Goal: Information Seeking & Learning: Learn about a topic

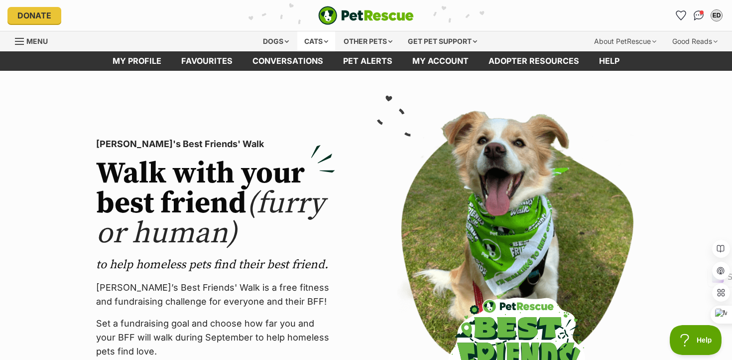
click at [304, 36] on div "Cats" at bounding box center [316, 41] width 38 height 20
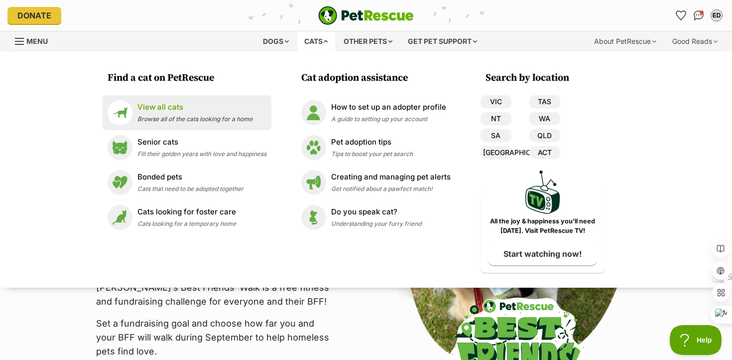
click at [168, 112] on p "View all cats" at bounding box center [194, 107] width 115 height 11
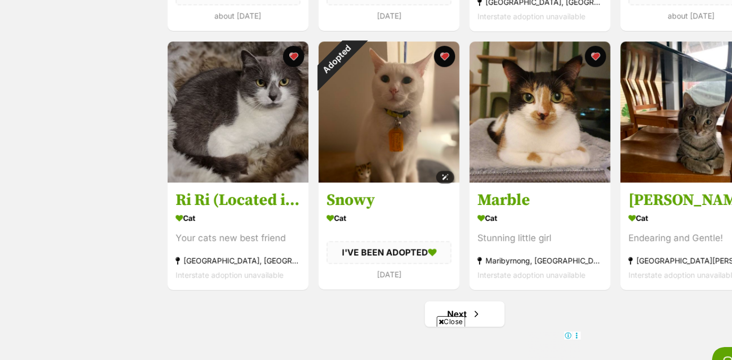
scroll to position [1126, 0]
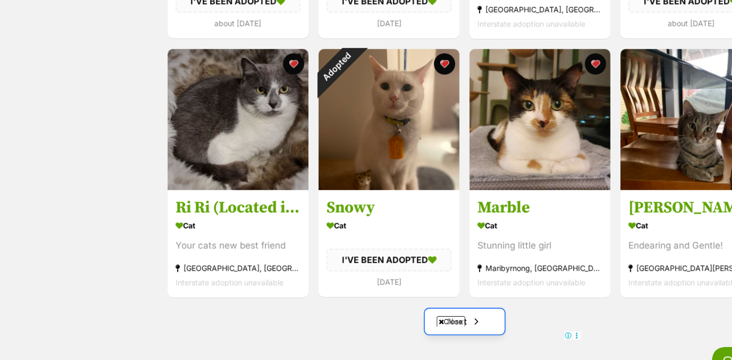
click at [459, 298] on link "Next" at bounding box center [438, 301] width 75 height 24
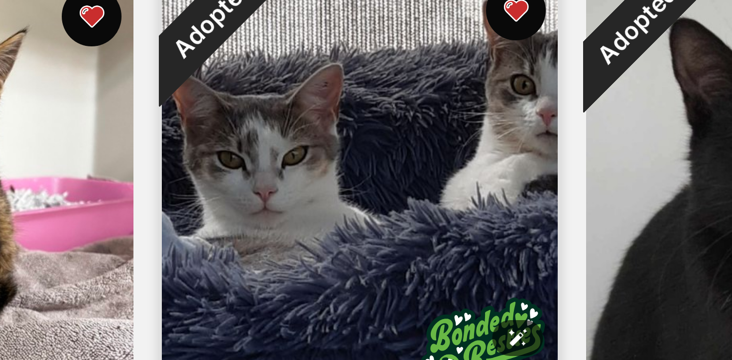
click at [370, 160] on img at bounding box center [367, 156] width 132 height 132
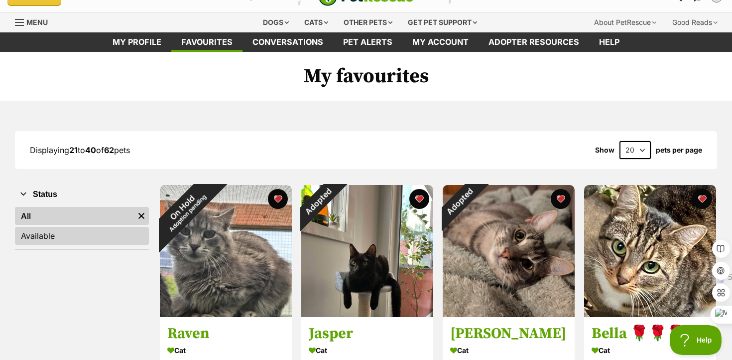
click at [44, 228] on link "Available" at bounding box center [82, 236] width 134 height 18
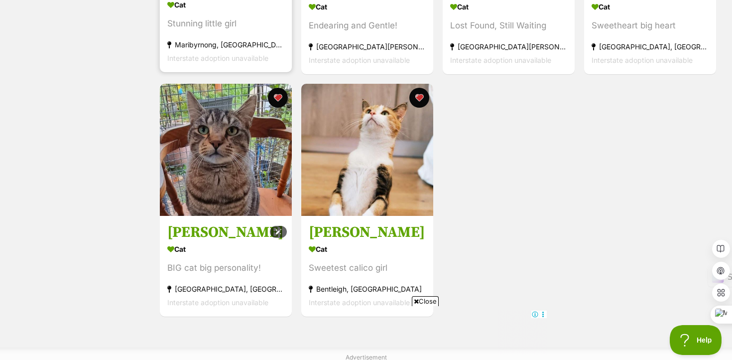
scroll to position [570, 0]
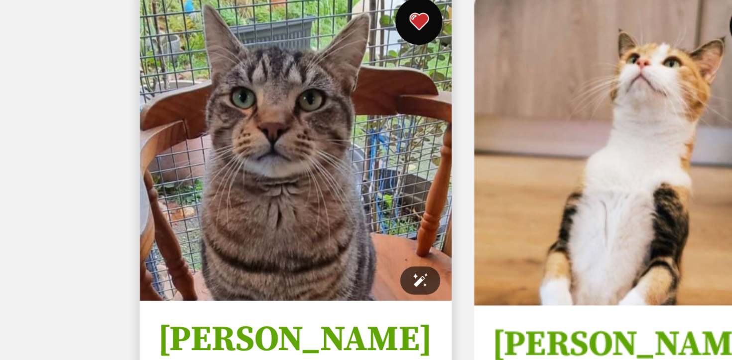
click at [191, 210] on img at bounding box center [226, 183] width 132 height 132
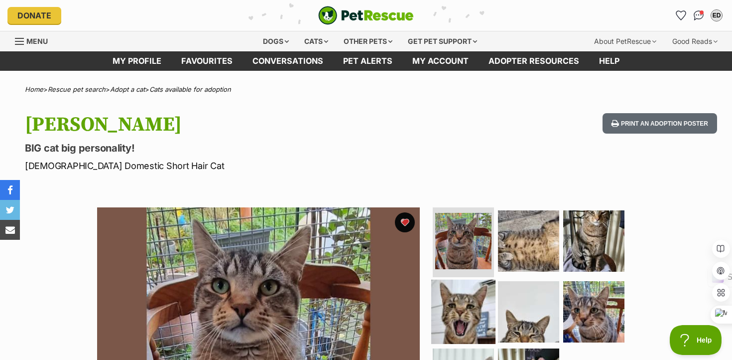
click at [472, 303] on img at bounding box center [463, 311] width 64 height 64
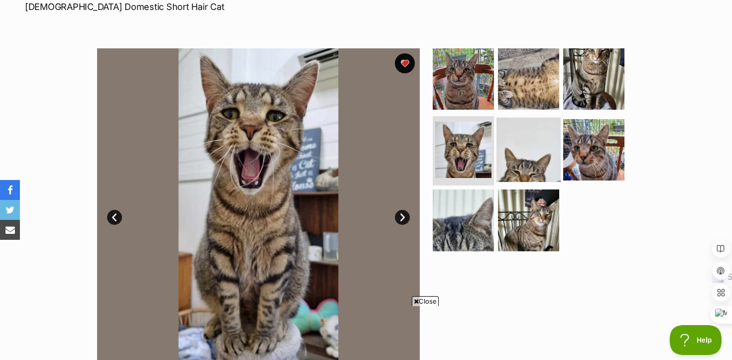
click at [519, 155] on img at bounding box center [529, 149] width 64 height 64
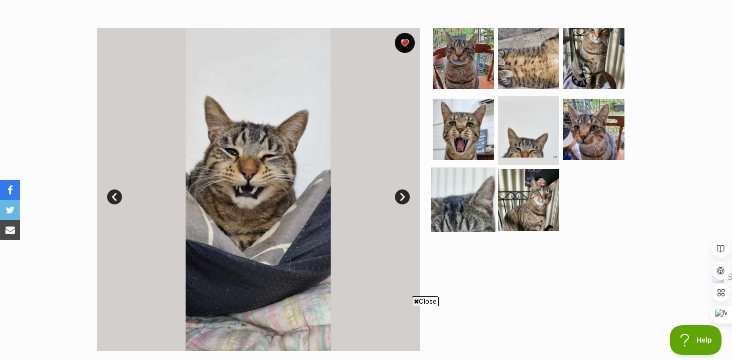
scroll to position [180, 0]
click at [451, 210] on img at bounding box center [463, 199] width 64 height 64
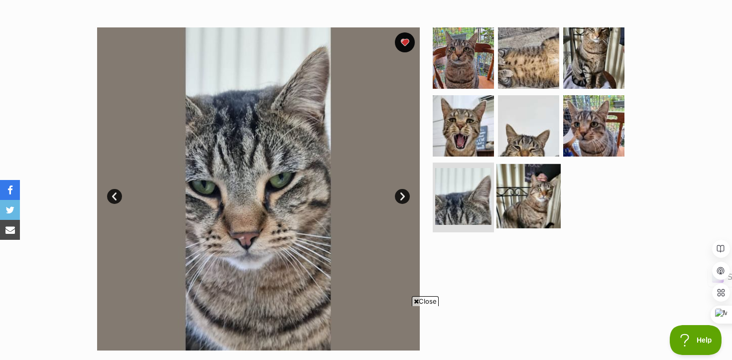
click at [517, 197] on img at bounding box center [529, 196] width 64 height 64
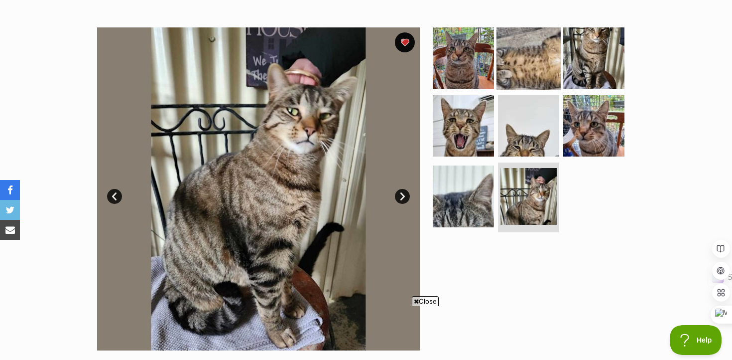
click at [529, 66] on img at bounding box center [529, 58] width 64 height 64
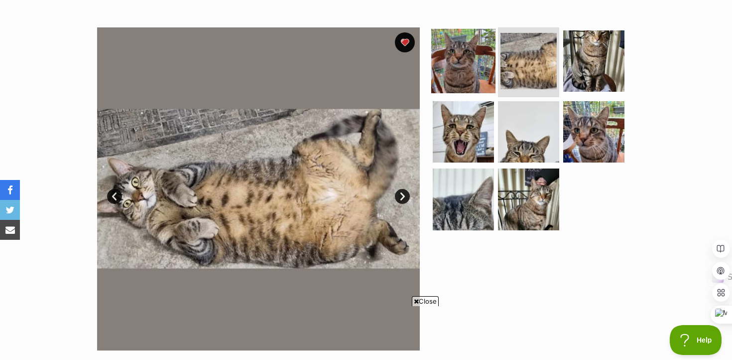
click at [474, 69] on img at bounding box center [463, 61] width 64 height 64
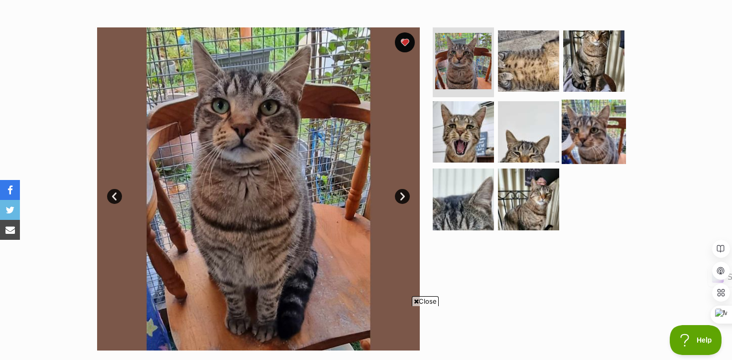
click at [578, 107] on img at bounding box center [594, 131] width 64 height 64
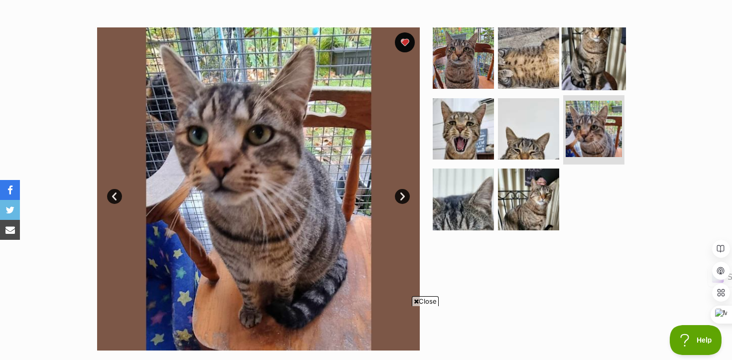
click at [583, 64] on img at bounding box center [594, 58] width 64 height 64
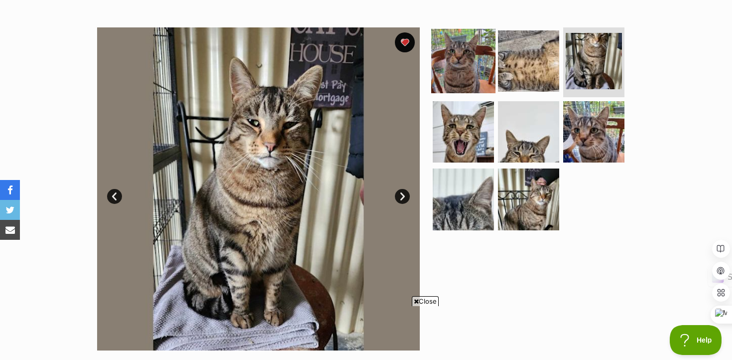
click at [472, 59] on img at bounding box center [463, 61] width 64 height 64
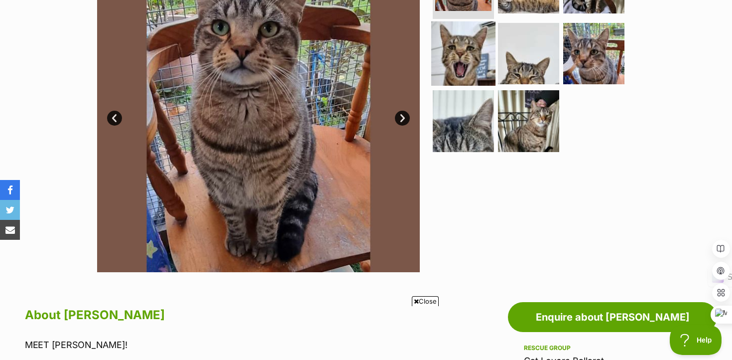
scroll to position [15, 0]
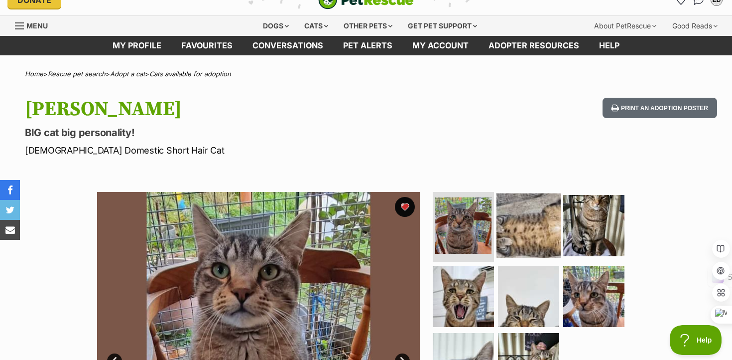
click at [516, 253] on img at bounding box center [529, 225] width 64 height 64
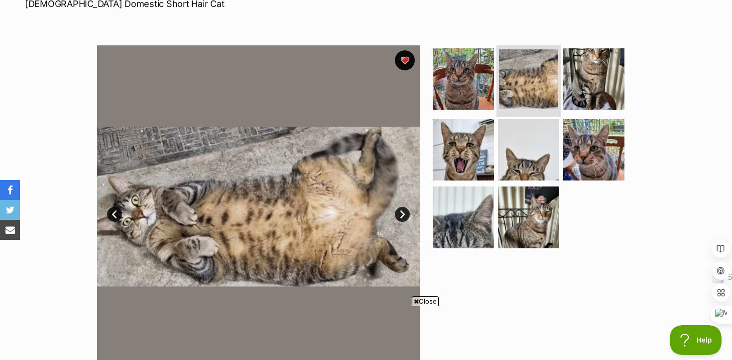
scroll to position [166, 0]
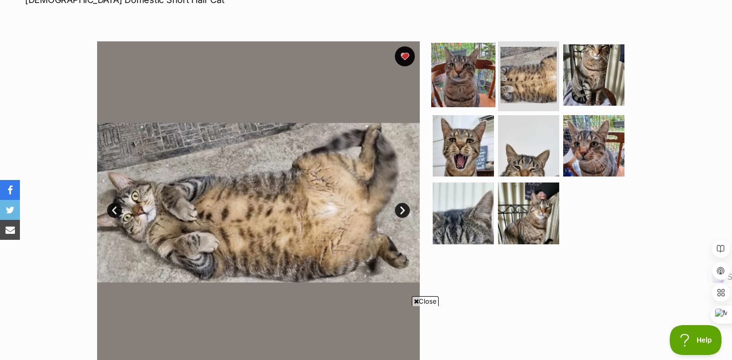
click at [472, 65] on img at bounding box center [463, 75] width 64 height 64
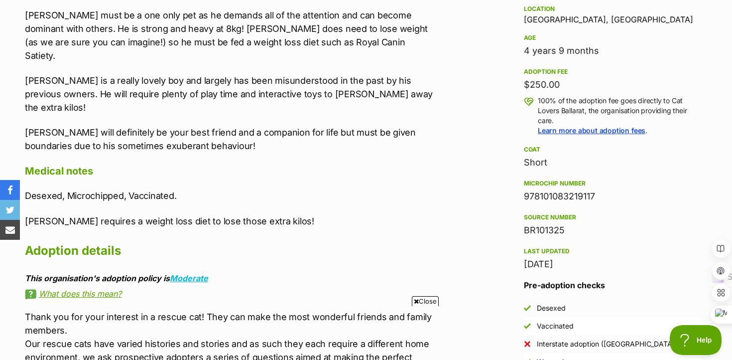
scroll to position [0, 0]
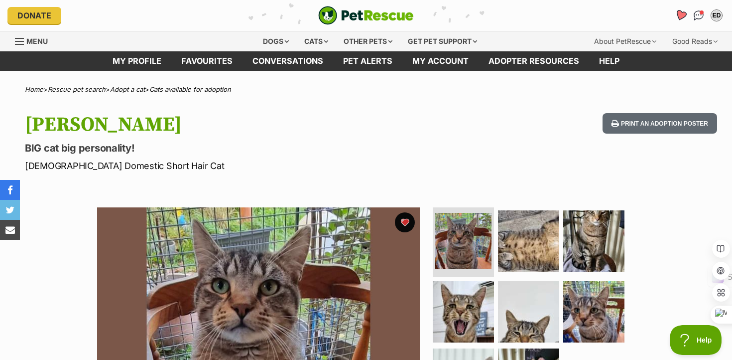
click at [683, 8] on link "Favourites" at bounding box center [680, 15] width 20 height 20
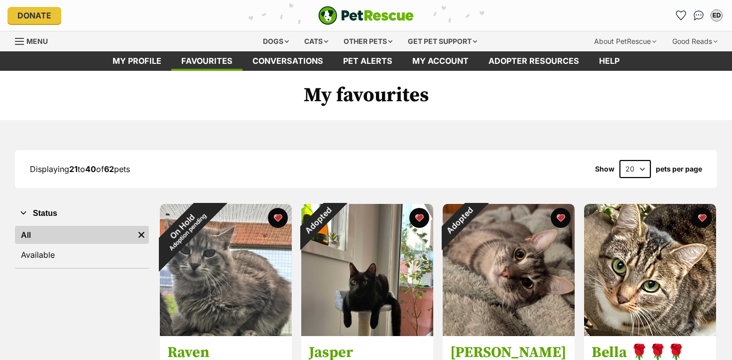
scroll to position [1570, 0]
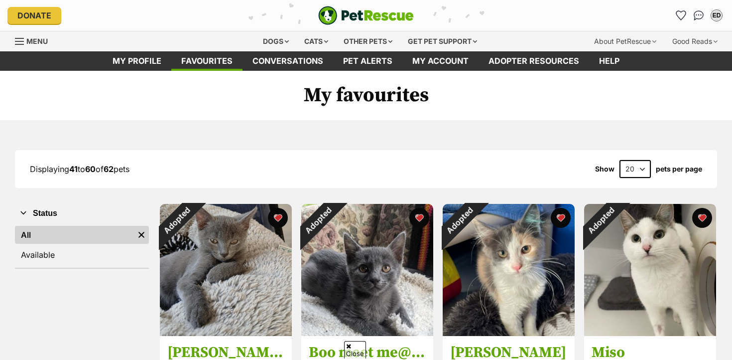
scroll to position [960, 0]
